Goal: Communication & Community: Answer question/provide support

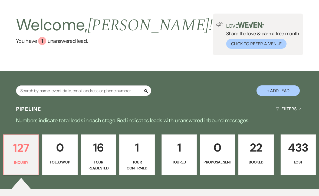
scroll to position [18, 0]
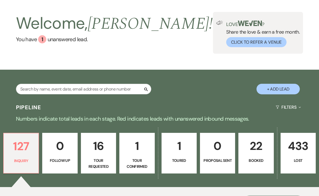
click at [253, 142] on p "22" at bounding box center [256, 146] width 28 height 18
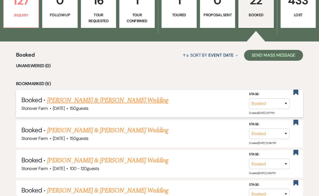
scroll to position [176, 0]
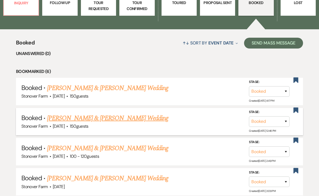
click at [129, 120] on link "[PERSON_NAME] & [PERSON_NAME] Wedding" at bounding box center [107, 118] width 121 height 10
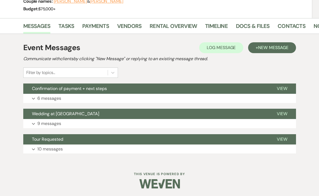
scroll to position [78, 0]
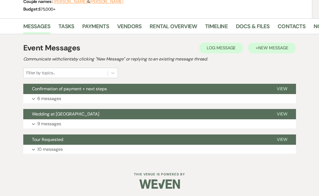
click at [263, 48] on span "New Message" at bounding box center [273, 48] width 30 height 6
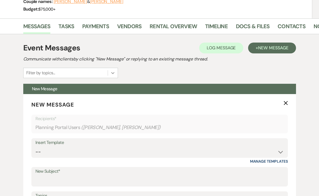
click at [112, 73] on icon at bounding box center [112, 73] width 3 height 2
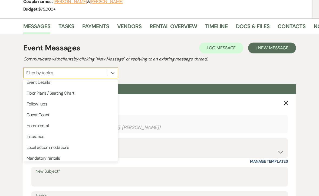
scroll to position [49, 0]
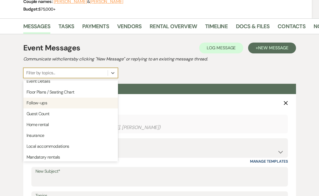
click at [167, 74] on div "Event Messages Log Log Message + New Message Communicate with clients by clicki…" at bounding box center [159, 60] width 273 height 36
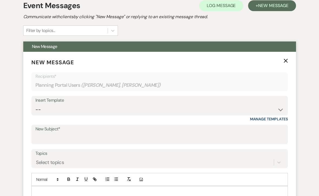
scroll to position [146, 0]
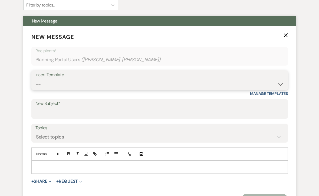
select select "2383"
type input "Your Upcoming Wedding Weekend!"
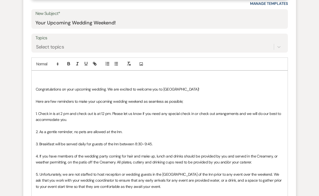
scroll to position [245, 0]
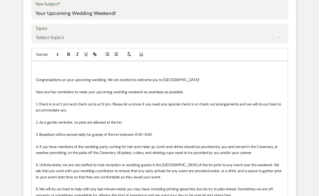
click at [39, 68] on p at bounding box center [160, 67] width 248 height 6
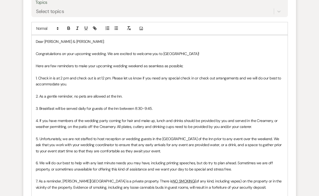
scroll to position [271, 0]
click at [110, 77] on p "1. Check in is at 2 pm and check out is at 12 pm. Please let us know if you nee…" at bounding box center [160, 81] width 248 height 12
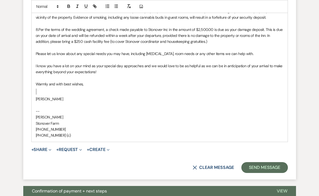
scroll to position [442, 0]
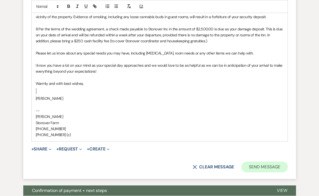
click at [257, 161] on button "Send Message" at bounding box center [265, 166] width 46 height 11
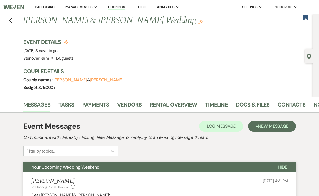
scroll to position [0, 0]
click at [254, 102] on link "Docs & Files" at bounding box center [253, 106] width 34 height 12
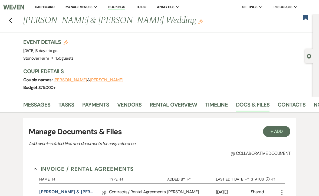
click at [46, 6] on link "Dashboard" at bounding box center [44, 7] width 19 height 5
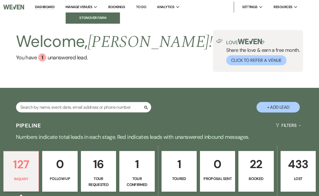
click at [95, 17] on li "Stonover Farm" at bounding box center [93, 17] width 49 height 5
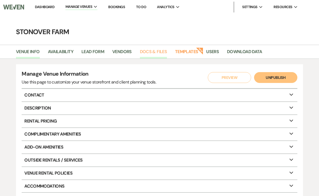
click at [155, 51] on link "Docs & Files" at bounding box center [153, 53] width 27 height 10
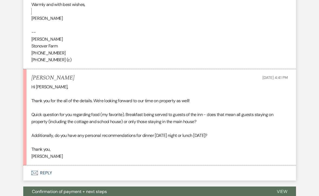
click at [48, 165] on button "Envelope Reply" at bounding box center [159, 172] width 273 height 15
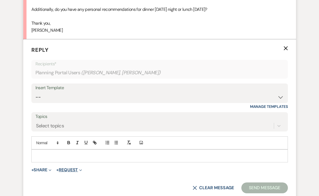
scroll to position [576, 0]
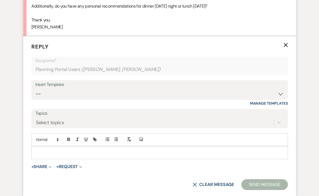
click at [44, 146] on div at bounding box center [160, 152] width 256 height 12
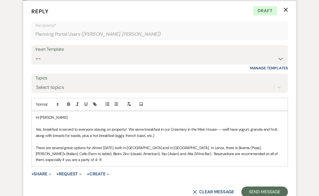
scroll to position [611, 0]
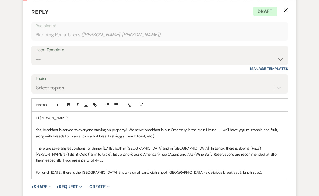
click at [118, 169] on p "For lunch [DATE], there is the [GEOGRAPHIC_DATA], Shots (a small sandwich shop)…" at bounding box center [160, 172] width 248 height 6
click at [262, 169] on p "For lunch [DATE], there is the [GEOGRAPHIC_DATA] (tavern/bar), Shots (a small s…" at bounding box center [160, 172] width 248 height 6
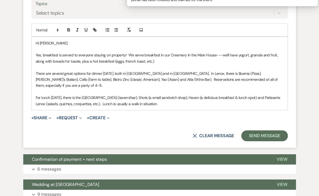
scroll to position [686, 0]
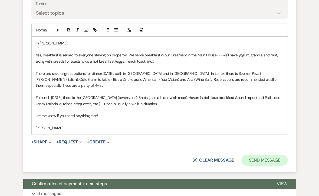
click at [271, 155] on button "Send Message" at bounding box center [265, 160] width 46 height 11
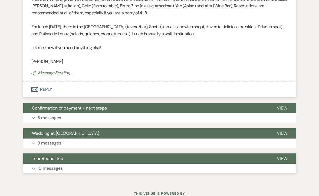
scroll to position [659, 0]
